Goal: Submit feedback/report problem: Submit feedback/report problem

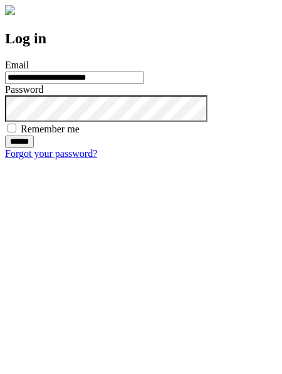
type input "**********"
click at [34, 148] on input "******" at bounding box center [19, 142] width 29 height 13
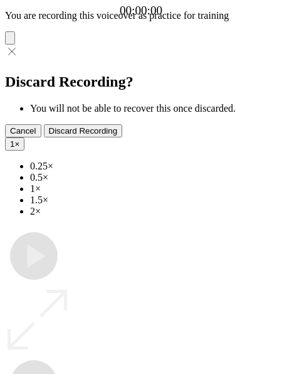
type input "**********"
